Goal: Check status: Check status

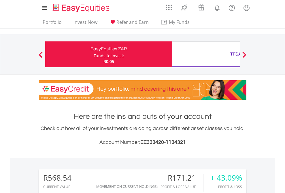
scroll to position [55, 90]
click at [94, 54] on div "Funds to invest:" at bounding box center [109, 56] width 31 height 6
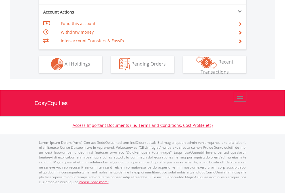
scroll to position [539, 0]
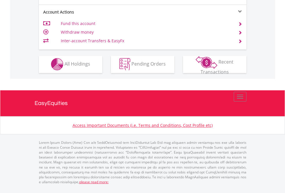
scroll to position [539, 0]
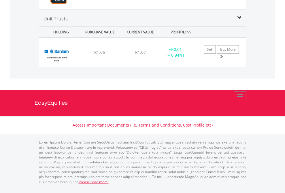
scroll to position [55, 90]
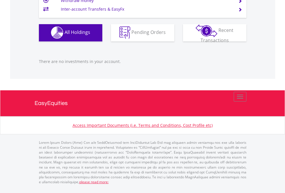
scroll to position [571, 0]
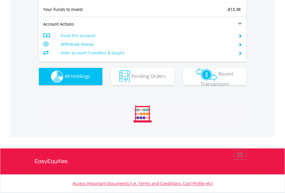
scroll to position [55, 90]
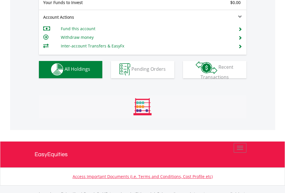
scroll to position [571, 0]
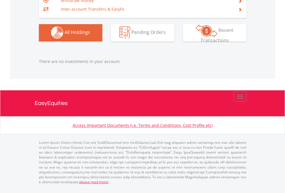
scroll to position [55, 90]
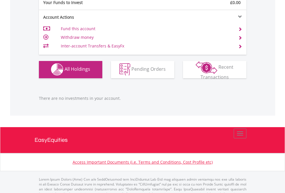
scroll to position [571, 0]
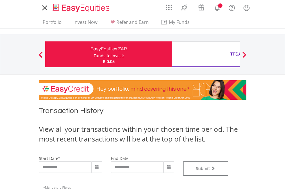
type input "**********"
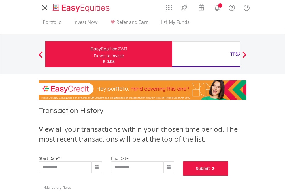
click at [229, 176] on button "Submit" at bounding box center [206, 169] width 46 height 14
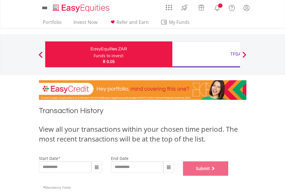
scroll to position [234, 0]
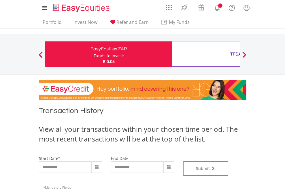
click at [206, 54] on div "TFSA" at bounding box center [236, 54] width 120 height 8
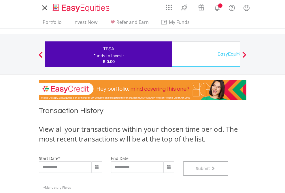
scroll to position [234, 0]
click at [206, 54] on div "EasyEquities USD" at bounding box center [236, 54] width 120 height 8
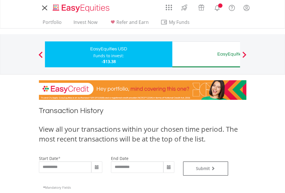
type input "**********"
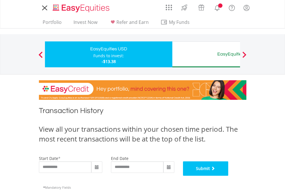
click at [229, 176] on button "Submit" at bounding box center [206, 169] width 46 height 14
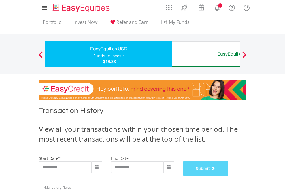
scroll to position [234, 0]
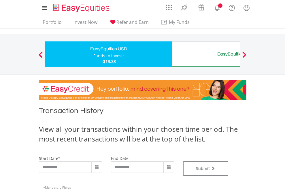
click at [206, 54] on div "EasyEquities AUD" at bounding box center [236, 54] width 120 height 8
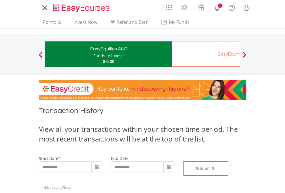
type input "**********"
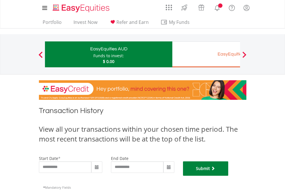
click at [229, 176] on button "Submit" at bounding box center [206, 169] width 46 height 14
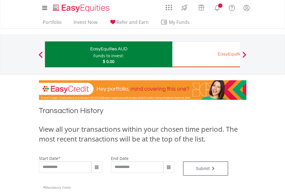
click at [206, 54] on div "EasyEquities EUR" at bounding box center [236, 54] width 120 height 8
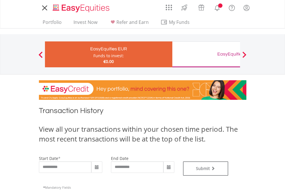
type input "**********"
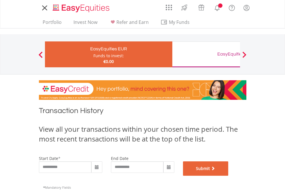
click at [229, 176] on button "Submit" at bounding box center [206, 169] width 46 height 14
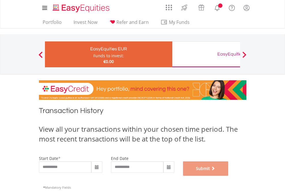
scroll to position [234, 0]
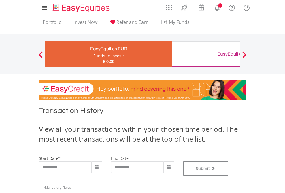
click at [206, 54] on div "EasyEquities GBP" at bounding box center [236, 54] width 120 height 8
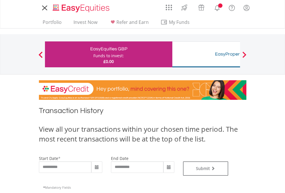
type input "**********"
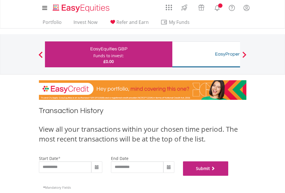
click at [229, 176] on button "Submit" at bounding box center [206, 169] width 46 height 14
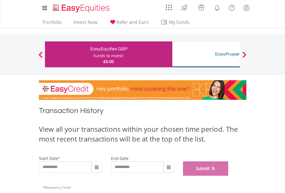
scroll to position [234, 0]
